Goal: Task Accomplishment & Management: Manage account settings

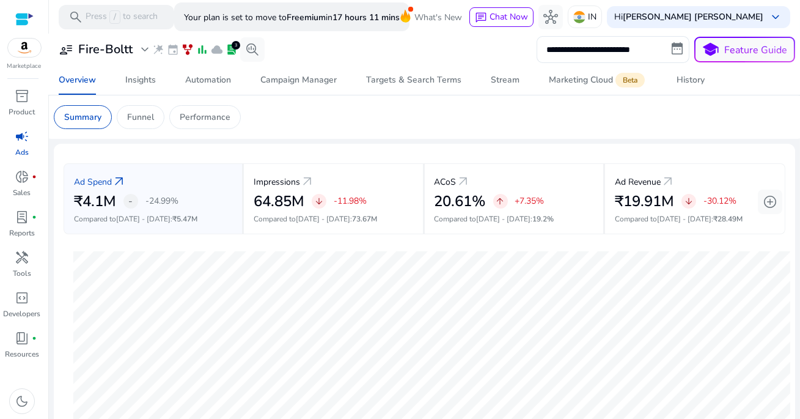
click at [23, 138] on span "campaign" at bounding box center [22, 136] width 15 height 15
click at [28, 50] on img at bounding box center [24, 48] width 33 height 18
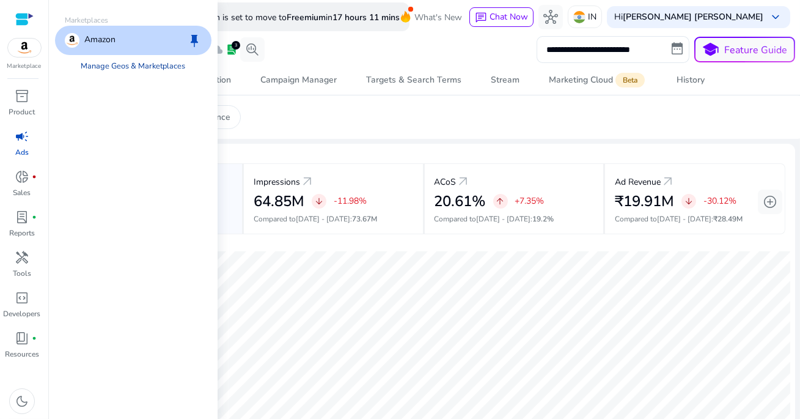
click at [108, 61] on link "Manage Geos & Marketplaces" at bounding box center [134, 66] width 124 height 22
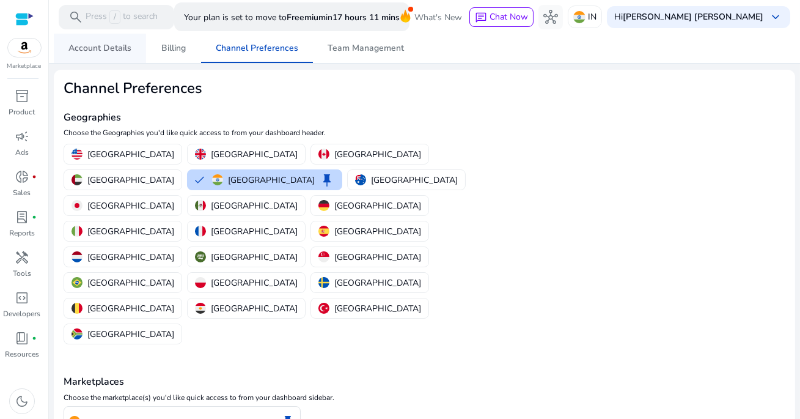
click at [87, 41] on span "Account Details" at bounding box center [99, 48] width 63 height 29
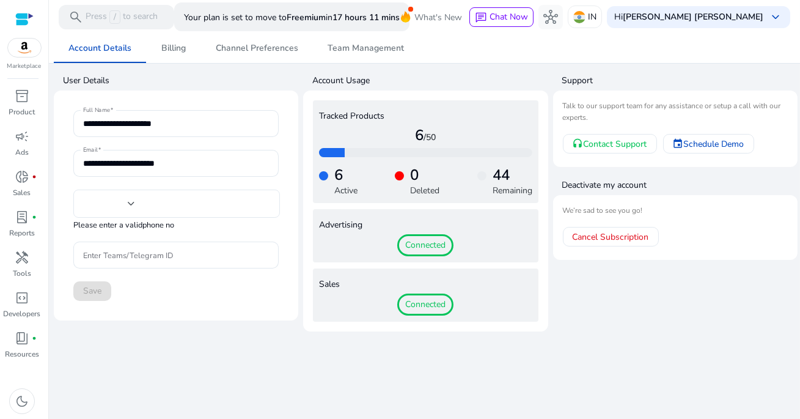
type input "***"
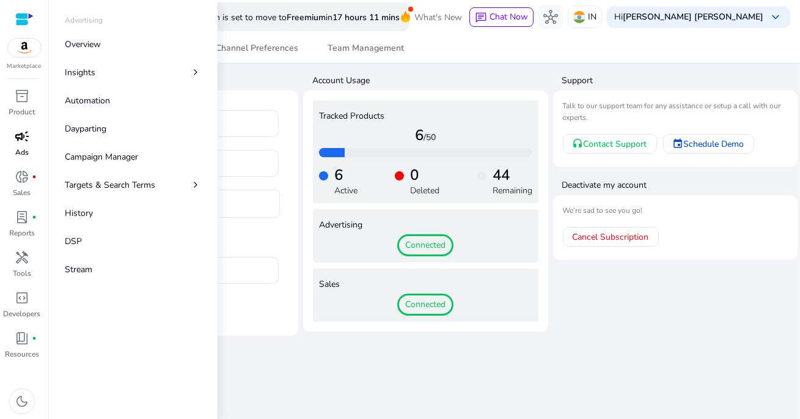
click at [27, 139] on span "campaign" at bounding box center [22, 136] width 15 height 15
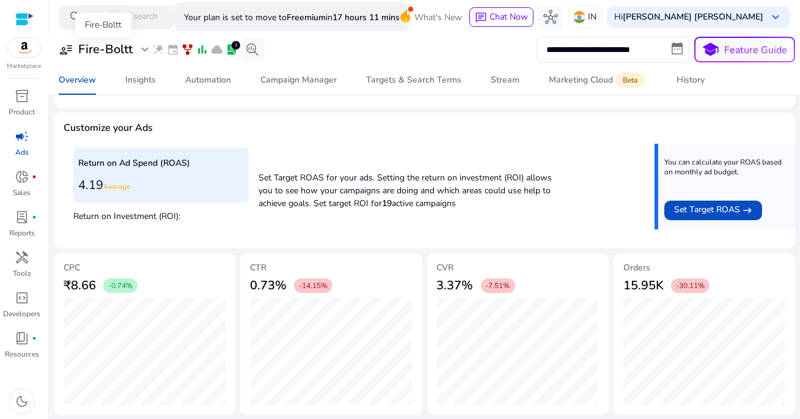
click at [139, 47] on span "expand_more" at bounding box center [145, 49] width 15 height 15
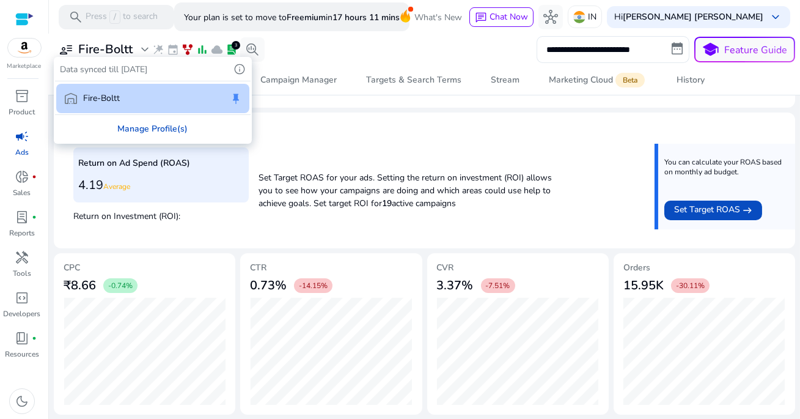
click at [147, 128] on div "Manage Profile(s)" at bounding box center [153, 129] width 196 height 28
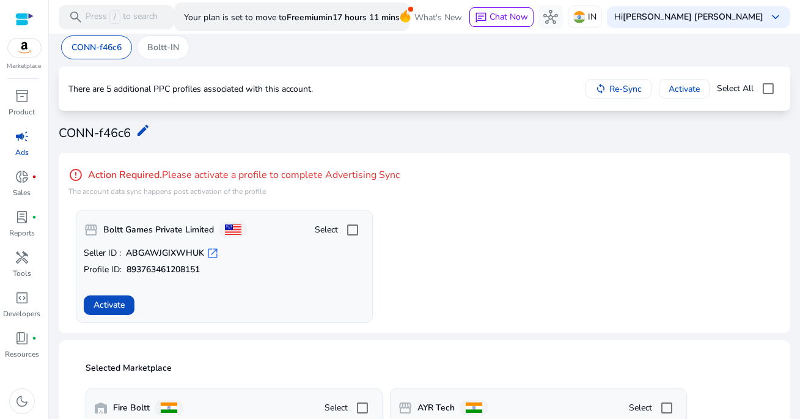
scroll to position [1, 0]
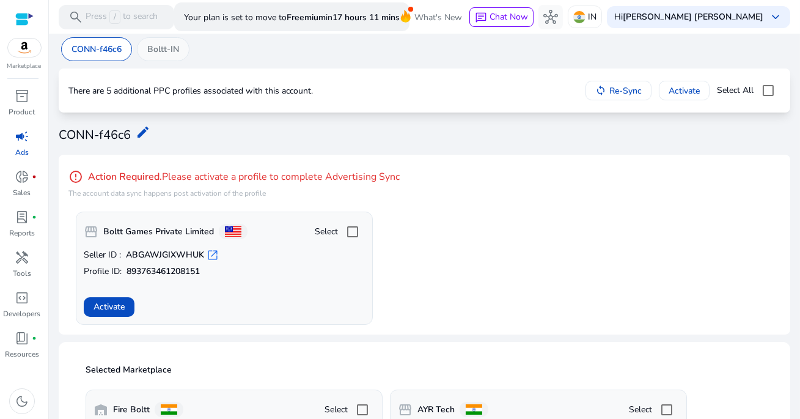
click at [174, 47] on p "Boltt-IN" at bounding box center [163, 49] width 32 height 13
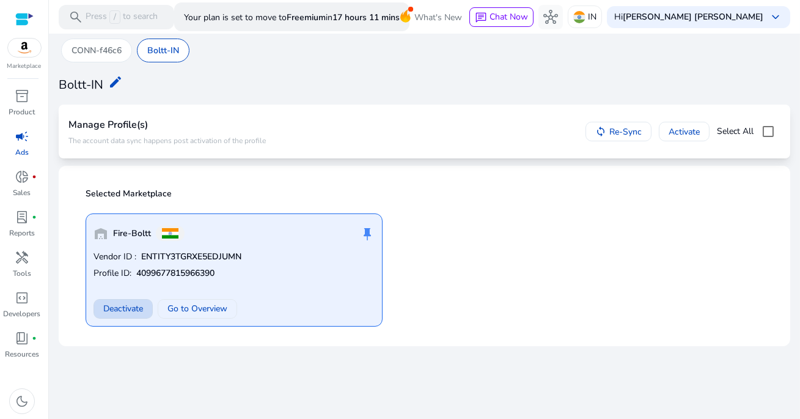
click at [128, 310] on span "Deactivate" at bounding box center [123, 308] width 40 height 13
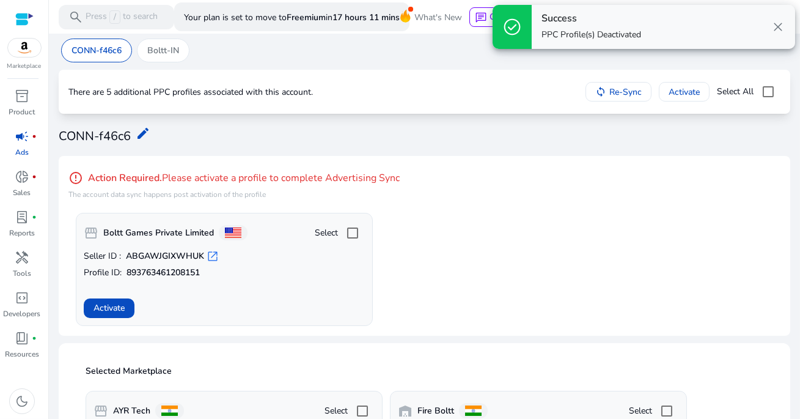
click at [467, 249] on app-activate-profile-box "storefront Boltt Games Private Limited Select Seller ID : ABGAWJGIXWHUK open_in…" at bounding box center [428, 269] width 705 height 113
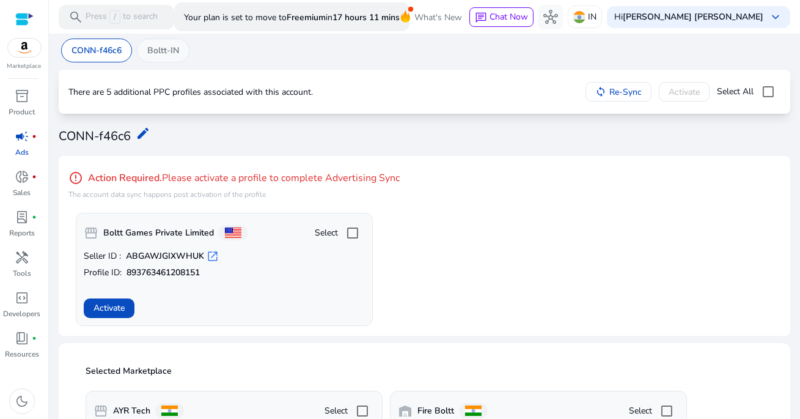
click at [177, 55] on p "Boltt-IN" at bounding box center [163, 50] width 32 height 13
